Goal: Information Seeking & Learning: Compare options

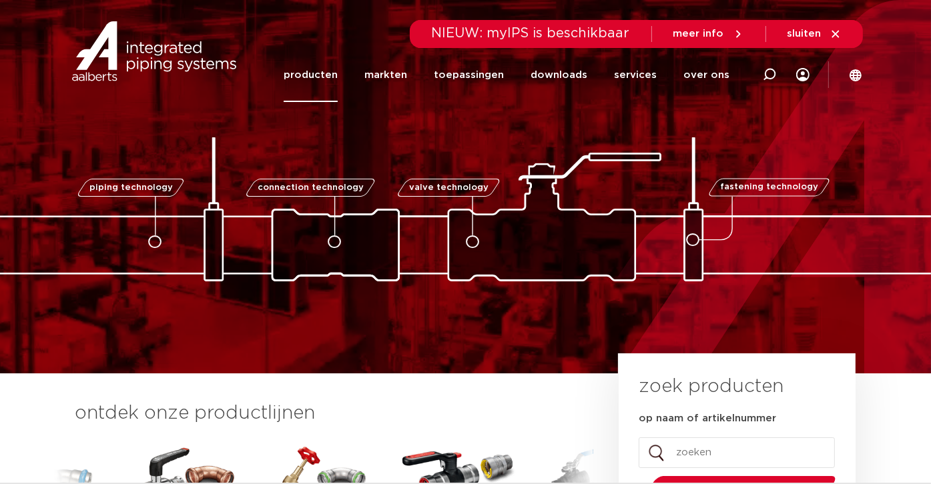
click at [330, 77] on link "producten" at bounding box center [311, 75] width 54 height 54
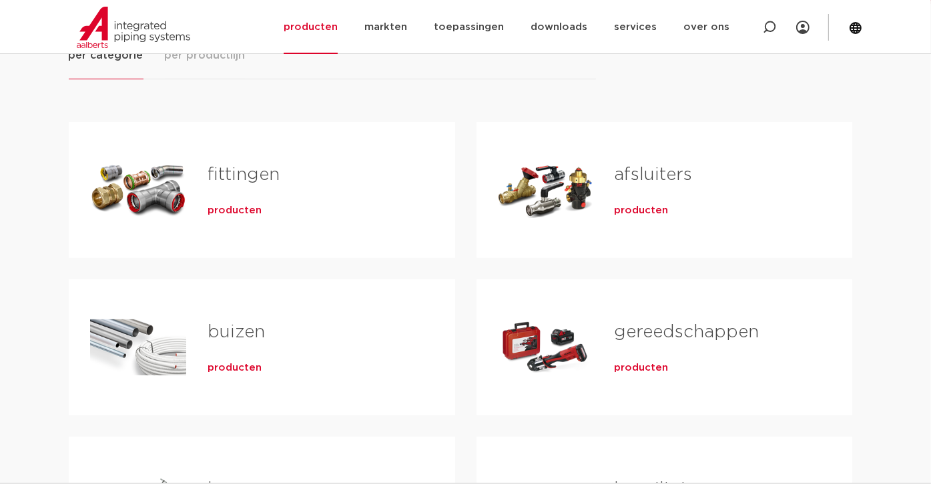
scroll to position [212, 0]
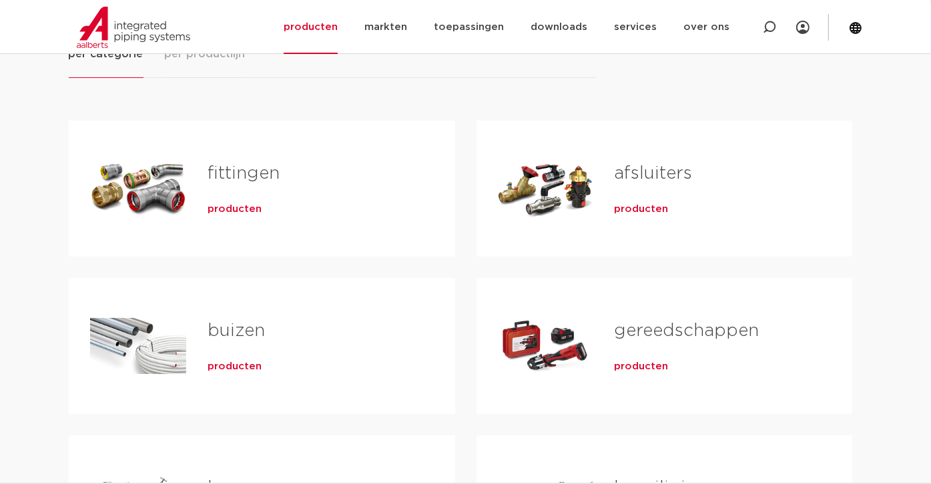
click at [628, 208] on span "producten" at bounding box center [641, 209] width 54 height 13
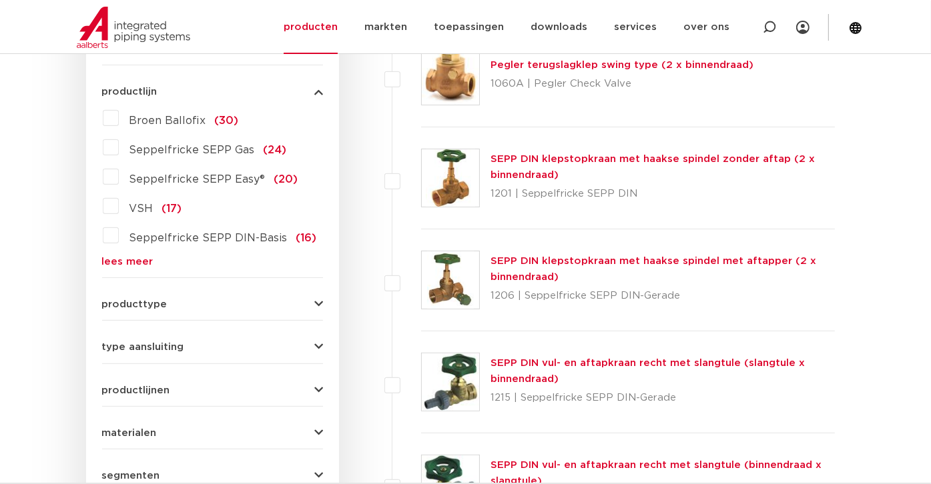
scroll to position [367, 0]
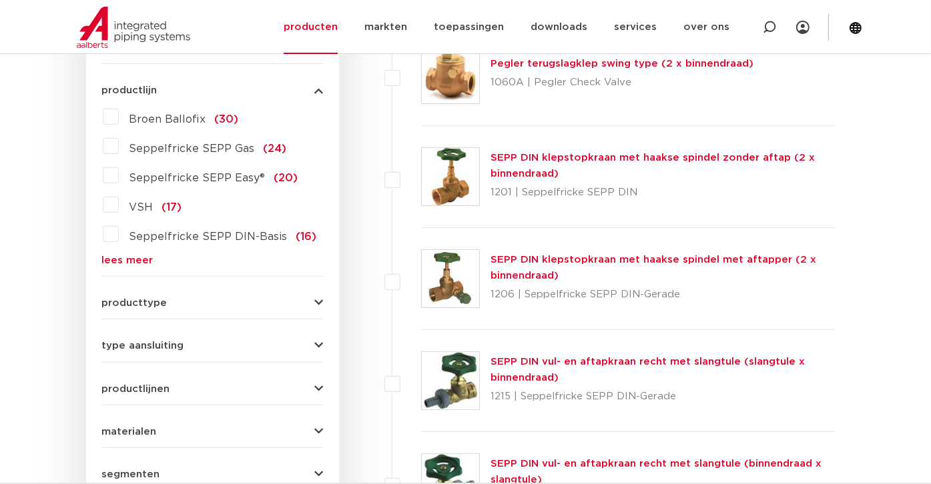
click at [322, 299] on icon "button" at bounding box center [318, 303] width 9 height 10
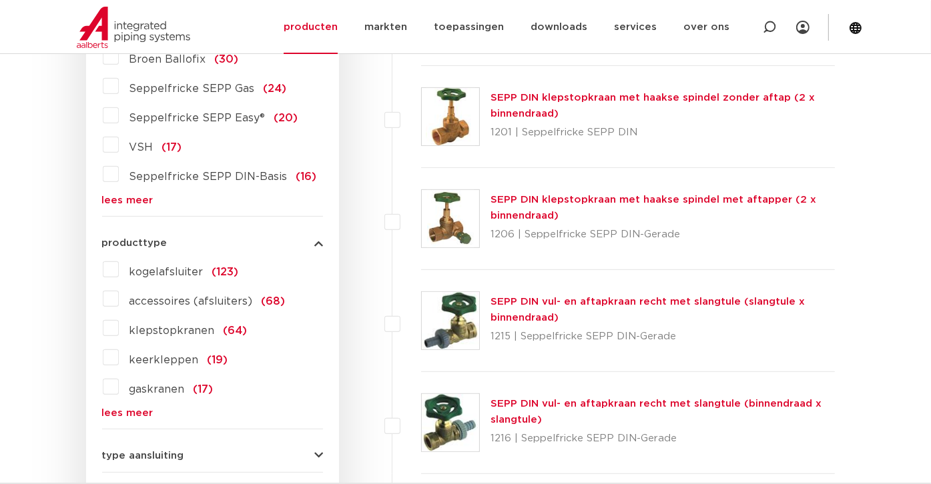
scroll to position [427, 0]
click at [119, 274] on label "kogelafsluiter (123)" at bounding box center [179, 269] width 120 height 21
click at [0, 0] on input "kogelafsluiter (123)" at bounding box center [0, 0] width 0 height 0
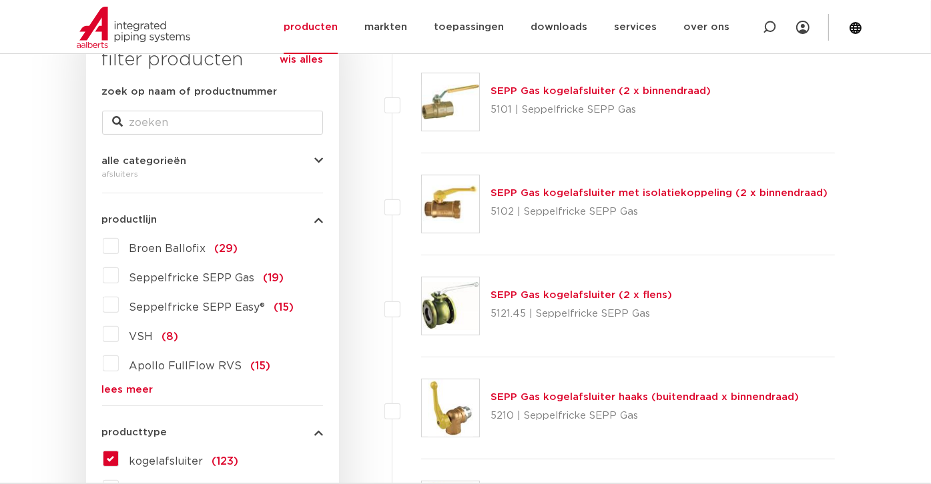
scroll to position [240, 0]
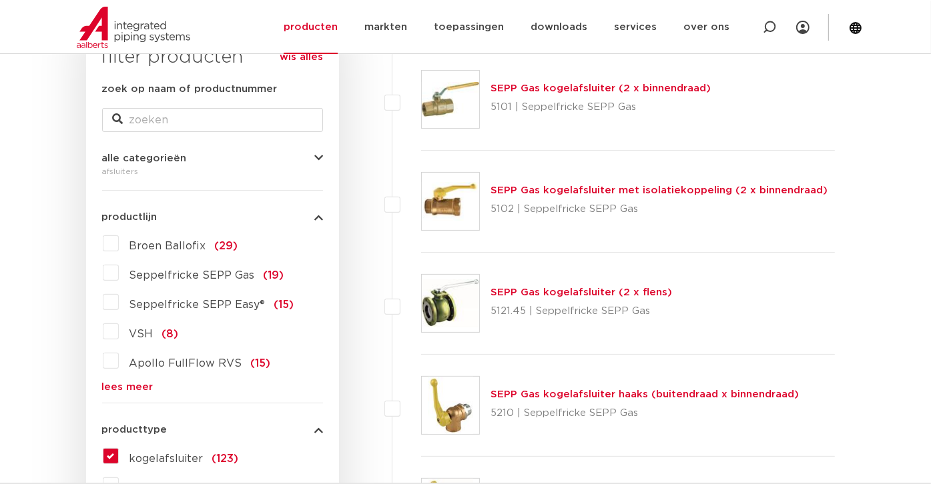
click at [119, 242] on label "Broen Ballofix (29)" at bounding box center [178, 243] width 119 height 21
click at [0, 0] on input "Broen Ballofix (29)" at bounding box center [0, 0] width 0 height 0
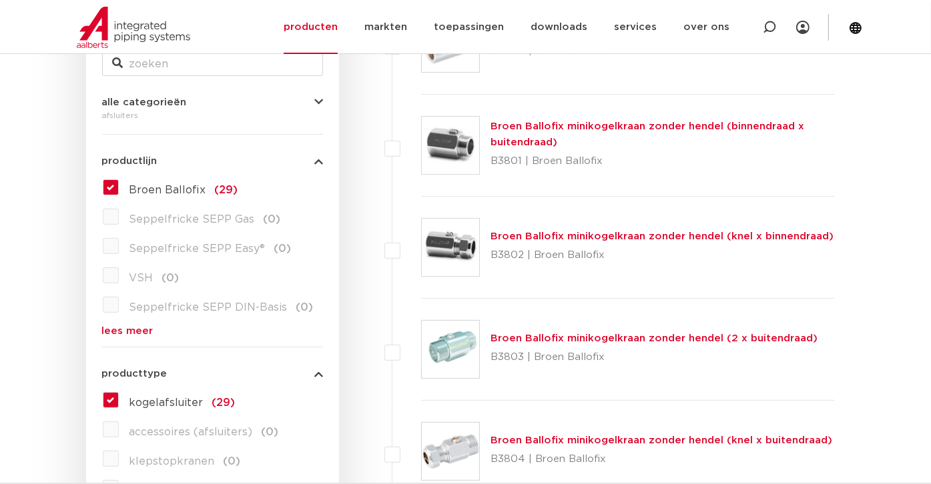
click at [117, 336] on link "lees meer" at bounding box center [212, 331] width 221 height 10
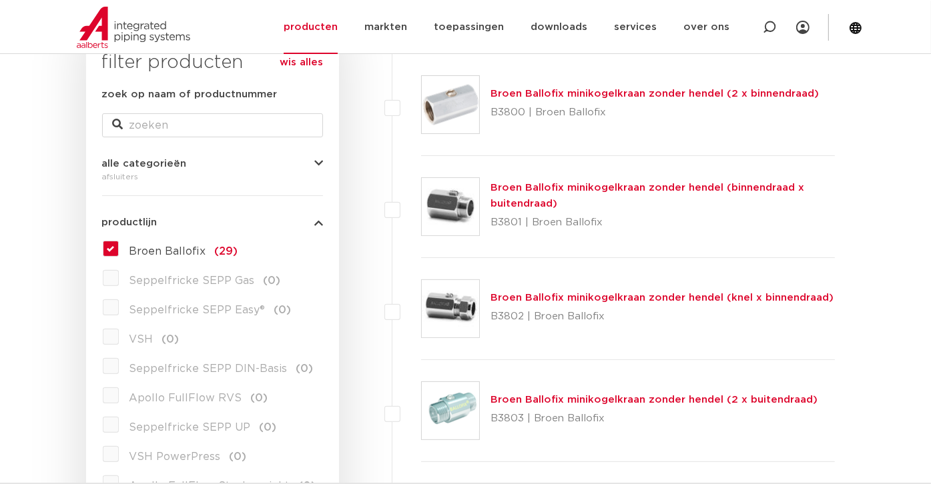
scroll to position [242, 0]
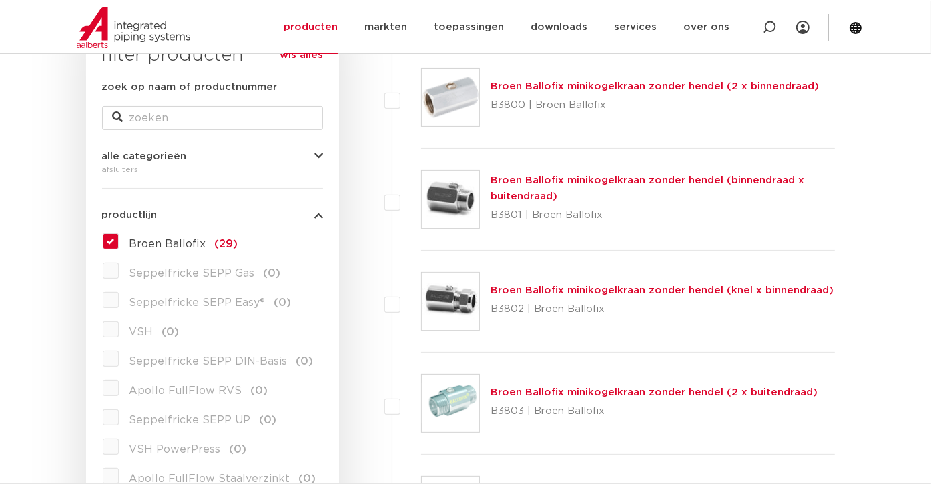
click at [119, 236] on label "Broen Ballofix (29)" at bounding box center [178, 241] width 119 height 21
click at [0, 0] on input "Broen Ballofix (29)" at bounding box center [0, 0] width 0 height 0
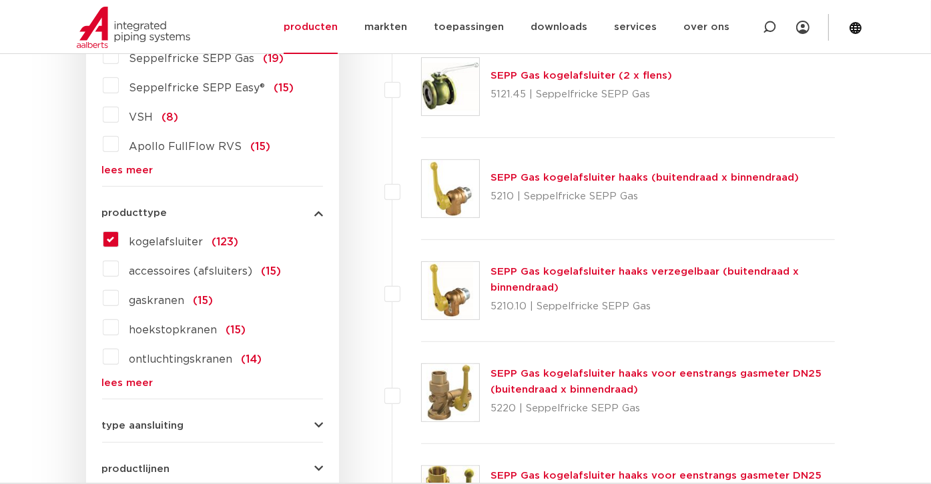
scroll to position [464, 0]
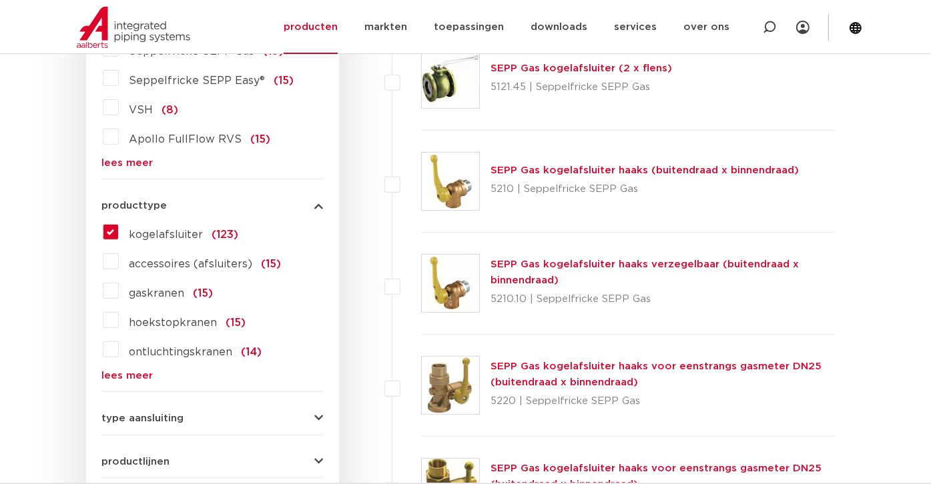
click at [119, 224] on label "kogelafsluiter (123)" at bounding box center [179, 232] width 120 height 21
click at [0, 0] on input "kogelafsluiter (123)" at bounding box center [0, 0] width 0 height 0
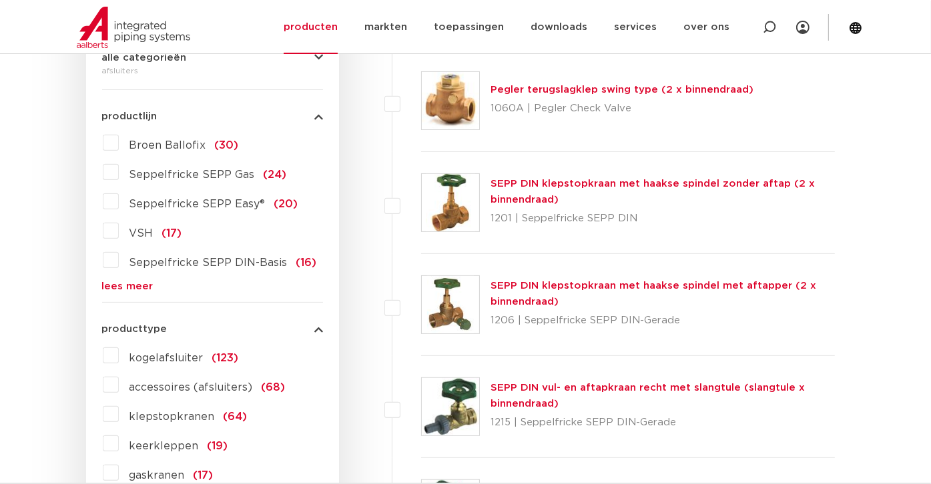
scroll to position [344, 0]
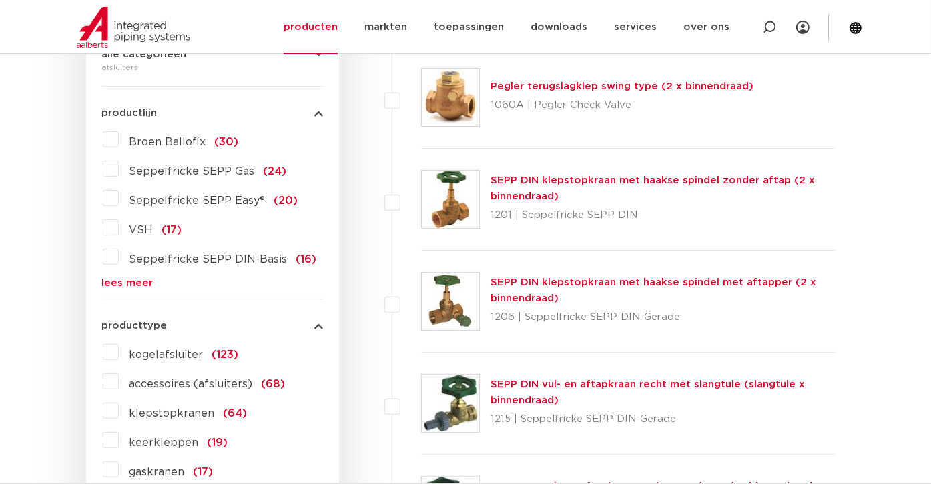
click at [133, 284] on link "lees meer" at bounding box center [212, 283] width 221 height 10
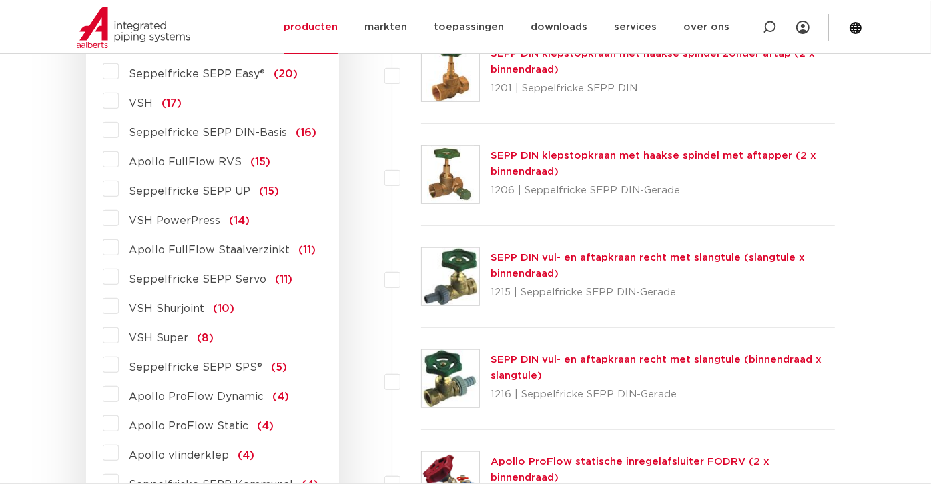
scroll to position [472, 0]
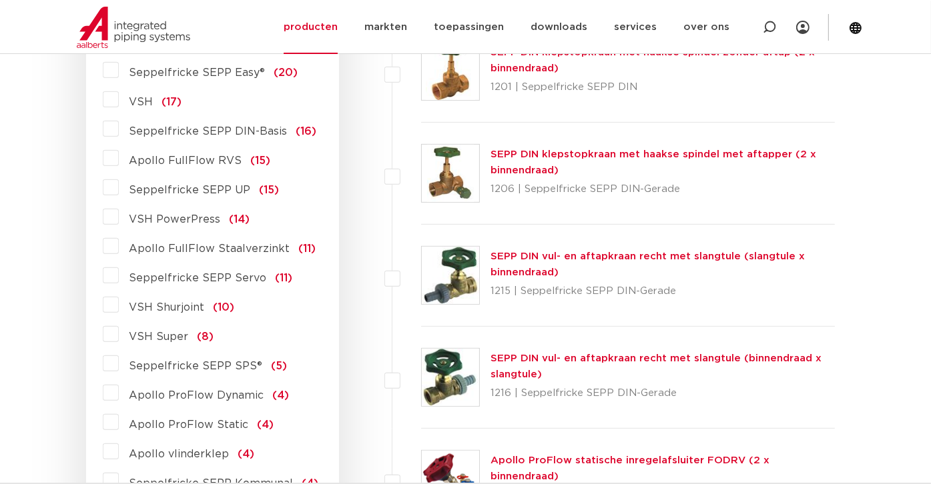
click at [119, 218] on label "VSH PowerPress (14)" at bounding box center [184, 216] width 131 height 21
click at [0, 0] on input "VSH PowerPress (14)" at bounding box center [0, 0] width 0 height 0
click at [119, 218] on label "VSH PowerPress (14)" at bounding box center [184, 216] width 131 height 21
click at [0, 0] on input "VSH PowerPress (14)" at bounding box center [0, 0] width 0 height 0
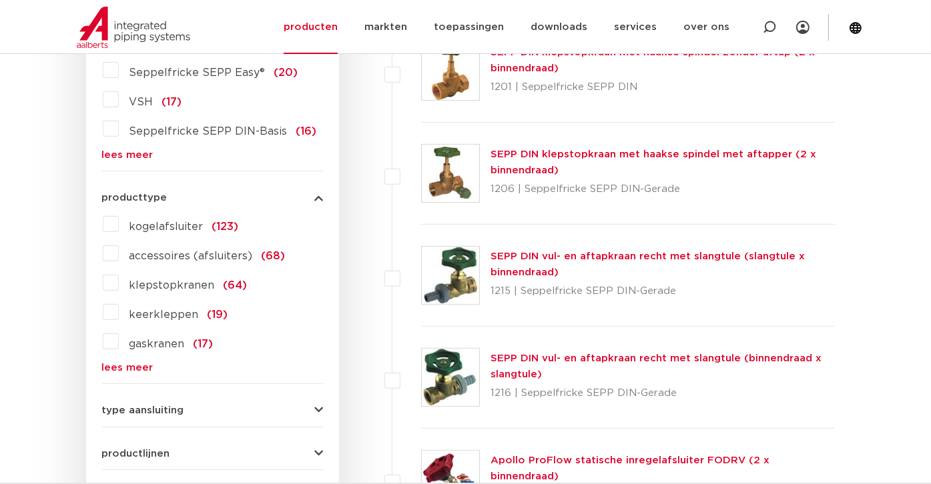
click at [119, 222] on label "kogelafsluiter (123)" at bounding box center [179, 224] width 120 height 21
click at [0, 0] on input "kogelafsluiter (123)" at bounding box center [0, 0] width 0 height 0
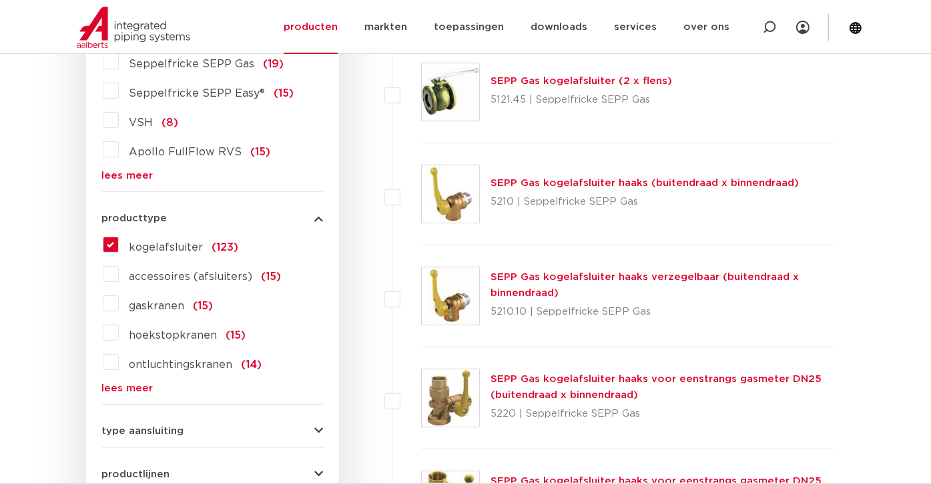
scroll to position [451, 0]
click at [119, 146] on label "Apollo FullFlow RVS (15)" at bounding box center [195, 149] width 152 height 21
click at [0, 0] on input "Apollo FullFlow RVS (15)" at bounding box center [0, 0] width 0 height 0
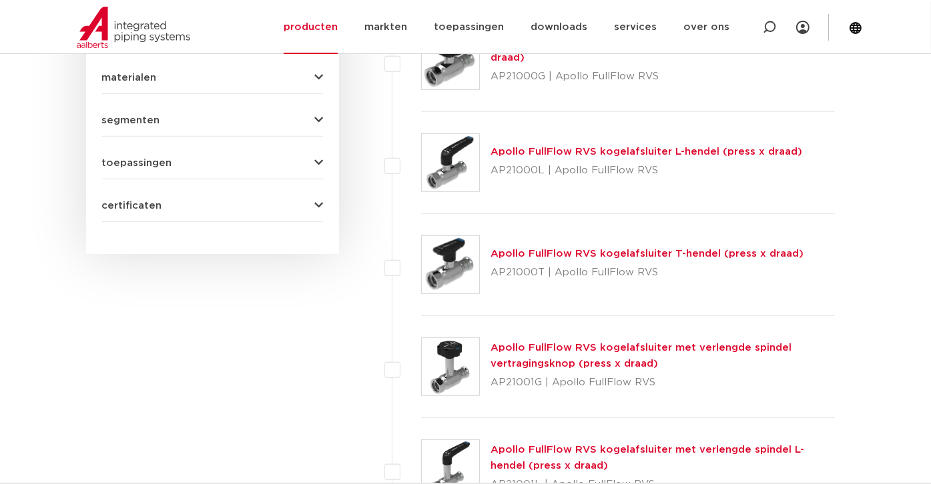
scroll to position [892, 0]
